Goal: Obtain resource: Obtain resource

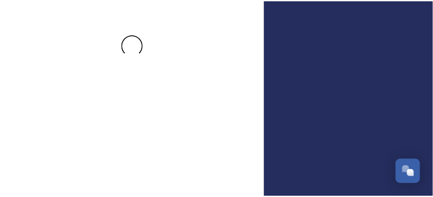
scroll to position [74, 0]
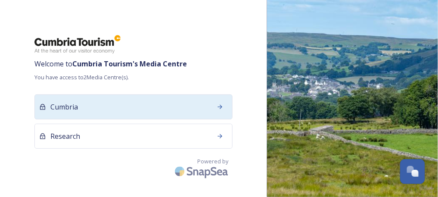
click at [127, 103] on div "Cumbria" at bounding box center [133, 106] width 198 height 25
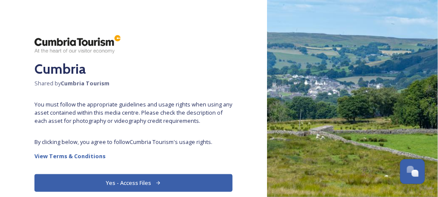
click at [162, 182] on button "Yes - Access Files" at bounding box center [133, 183] width 198 height 18
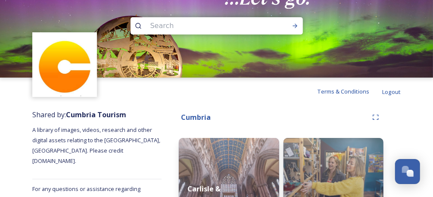
click at [224, 24] on input at bounding box center [205, 25] width 118 height 19
type input "winter"
click at [292, 28] on icon at bounding box center [295, 25] width 7 height 7
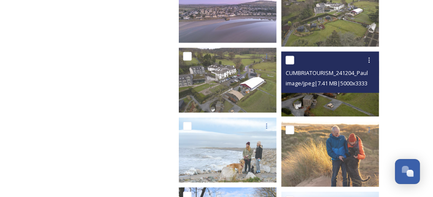
scroll to position [687, 0]
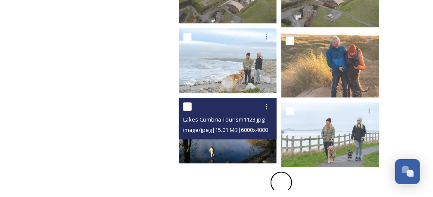
click at [227, 150] on img at bounding box center [228, 130] width 98 height 65
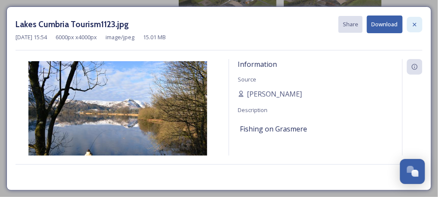
click at [418, 23] on icon at bounding box center [414, 24] width 7 height 7
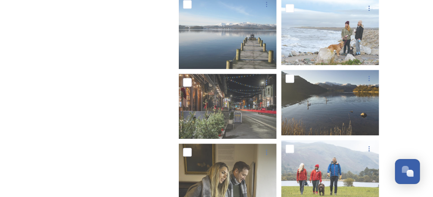
scroll to position [974, 0]
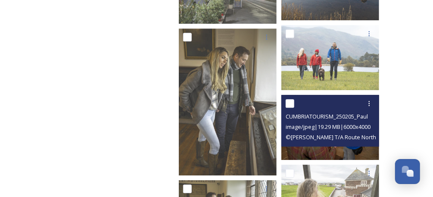
click at [332, 148] on img at bounding box center [330, 127] width 98 height 65
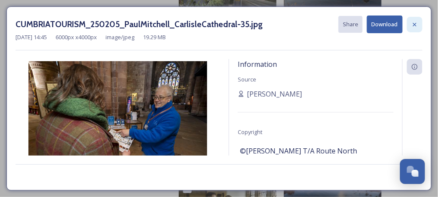
click at [413, 21] on icon at bounding box center [414, 24] width 7 height 7
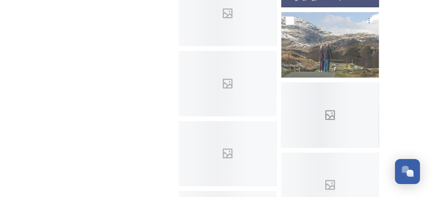
scroll to position [1261, 0]
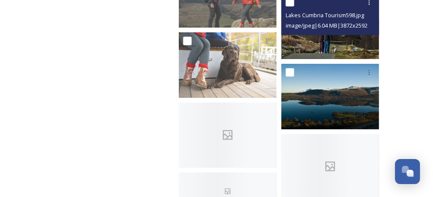
click at [336, 53] on img at bounding box center [330, 26] width 98 height 65
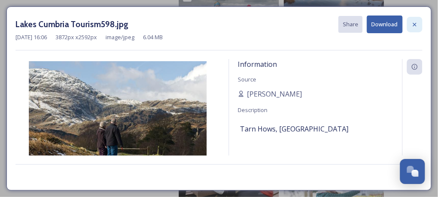
click at [423, 21] on div at bounding box center [415, 25] width 16 height 16
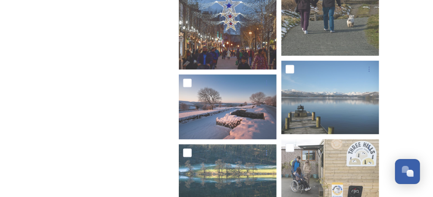
scroll to position [1893, 0]
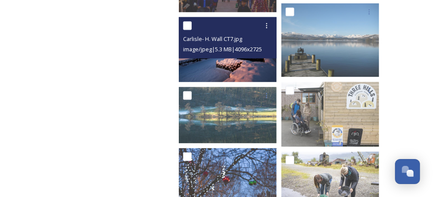
click at [243, 59] on img at bounding box center [228, 49] width 98 height 65
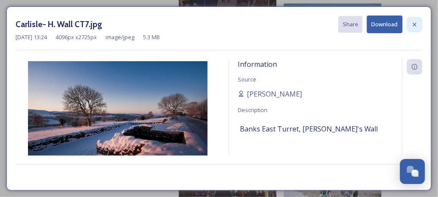
click at [416, 22] on icon at bounding box center [414, 24] width 7 height 7
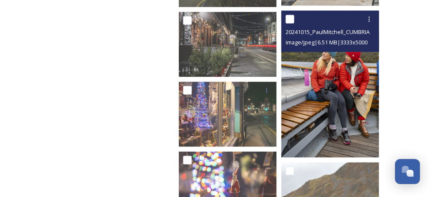
scroll to position [7239, 0]
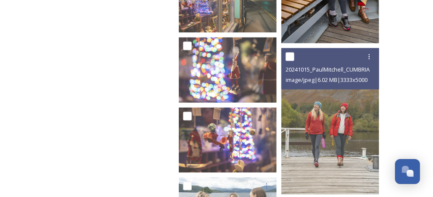
click at [340, 111] on img at bounding box center [330, 121] width 98 height 147
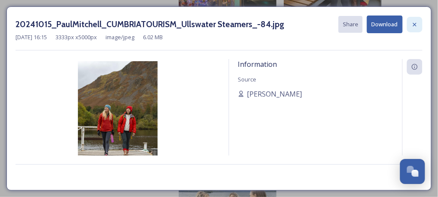
click at [419, 25] on div at bounding box center [415, 25] width 16 height 16
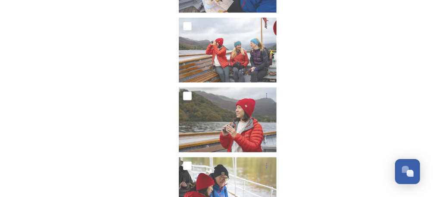
scroll to position [8456, 0]
